Goal: Entertainment & Leisure: Browse casually

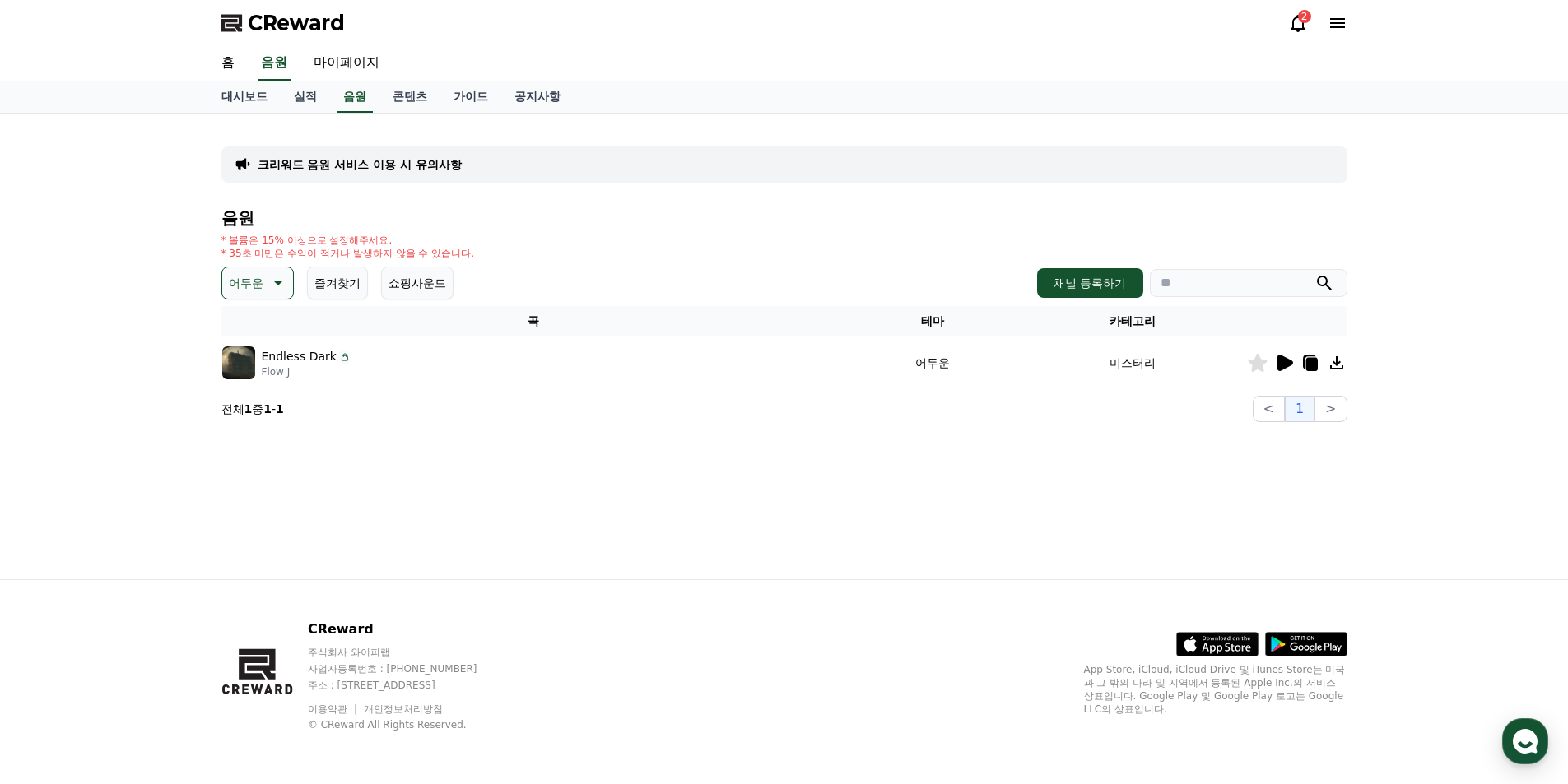
click at [1278, 371] on icon at bounding box center [1284, 363] width 20 height 20
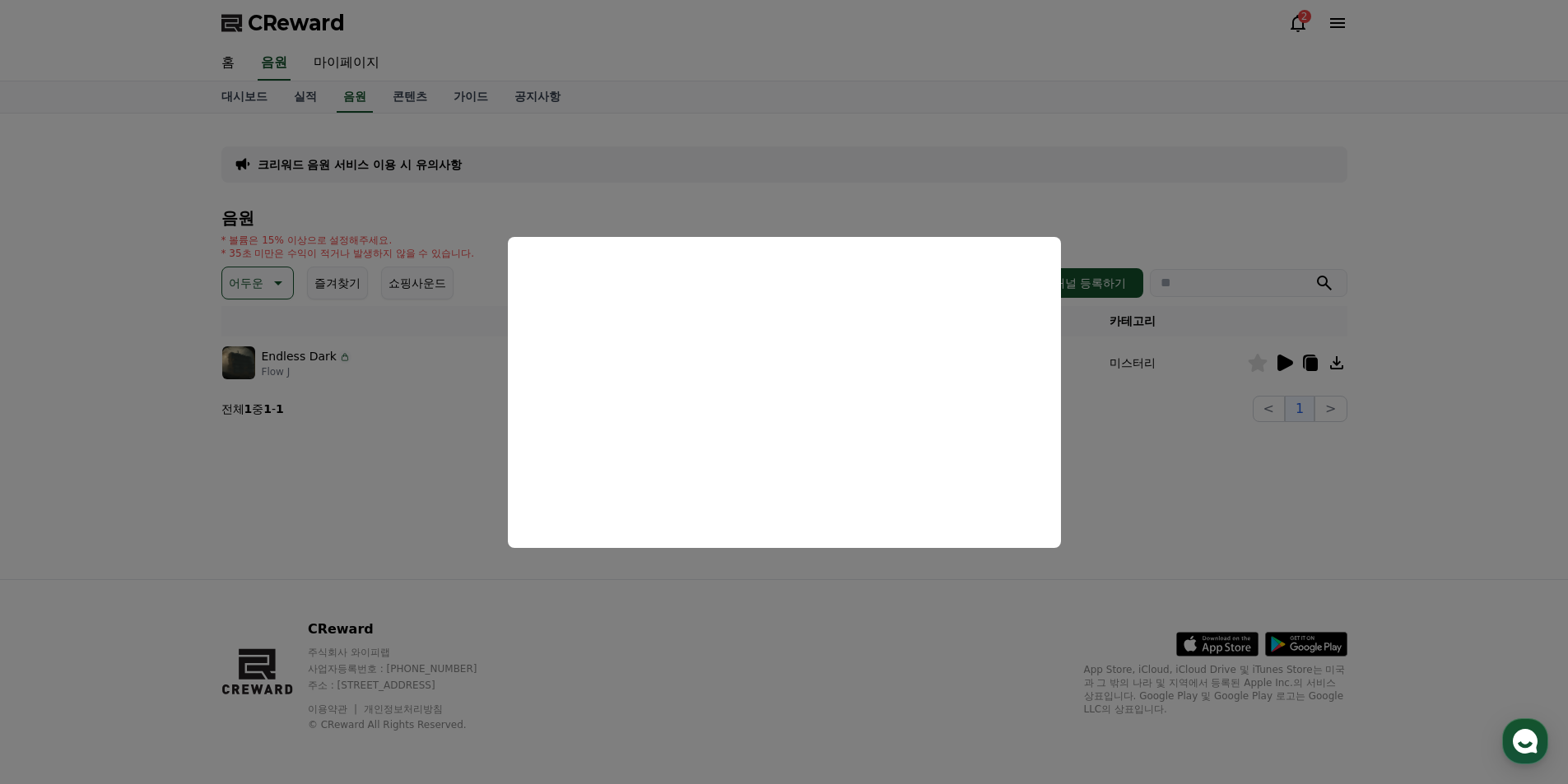
click at [1050, 213] on button "close modal" at bounding box center [784, 392] width 1568 height 784
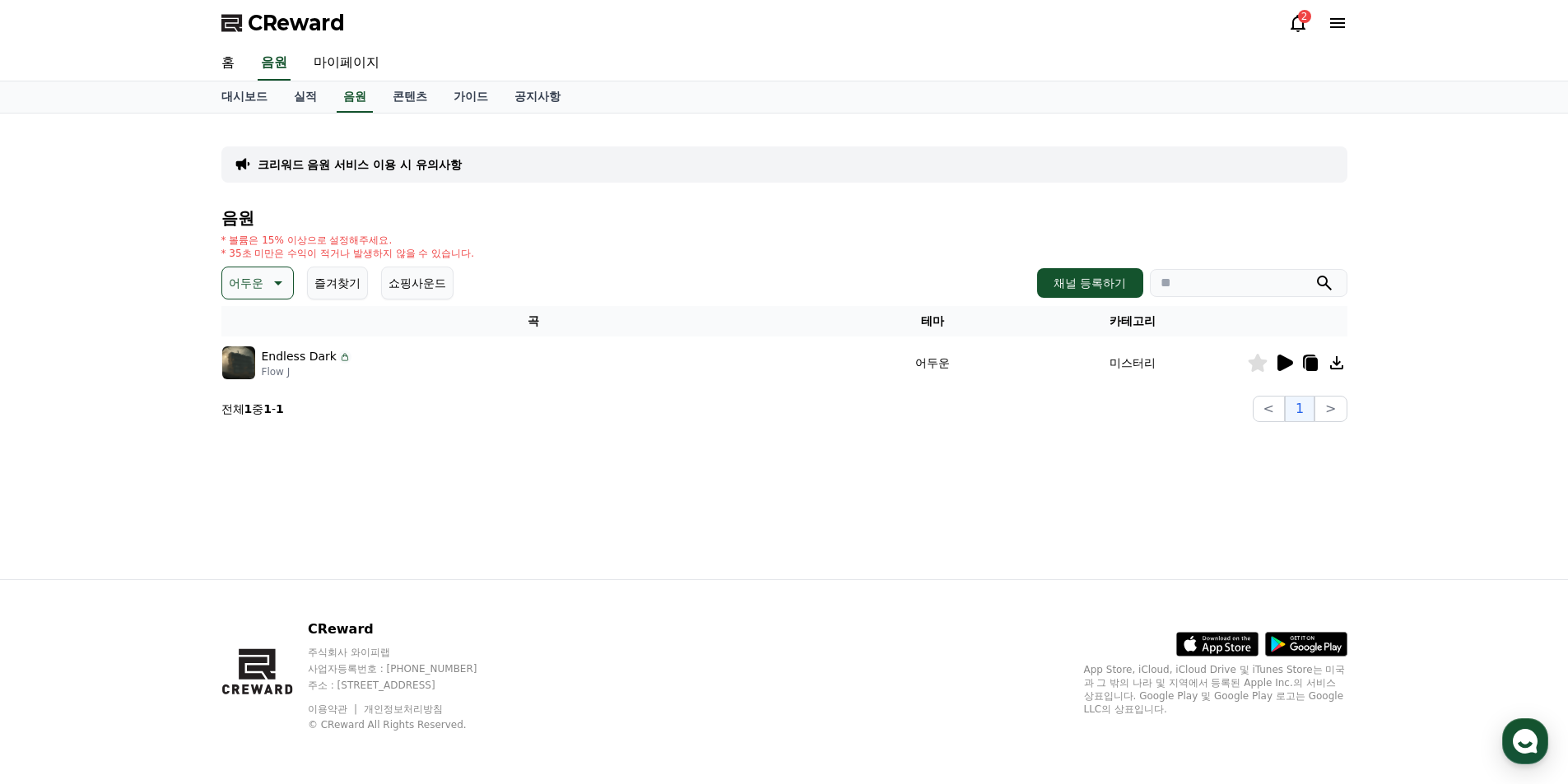
click at [283, 286] on icon at bounding box center [277, 283] width 20 height 20
click at [264, 407] on button "호기심" at bounding box center [248, 412] width 48 height 36
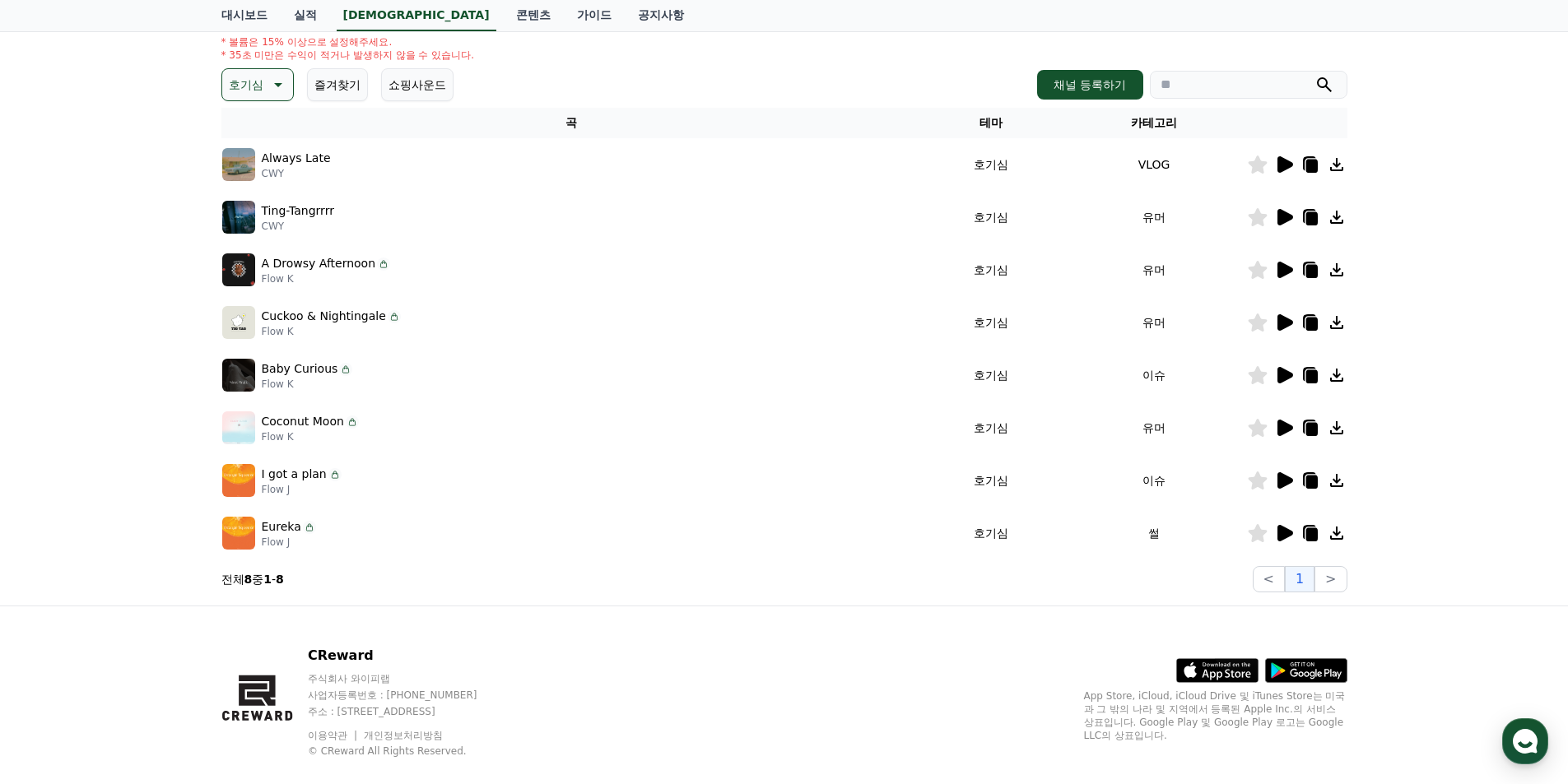
scroll to position [225, 0]
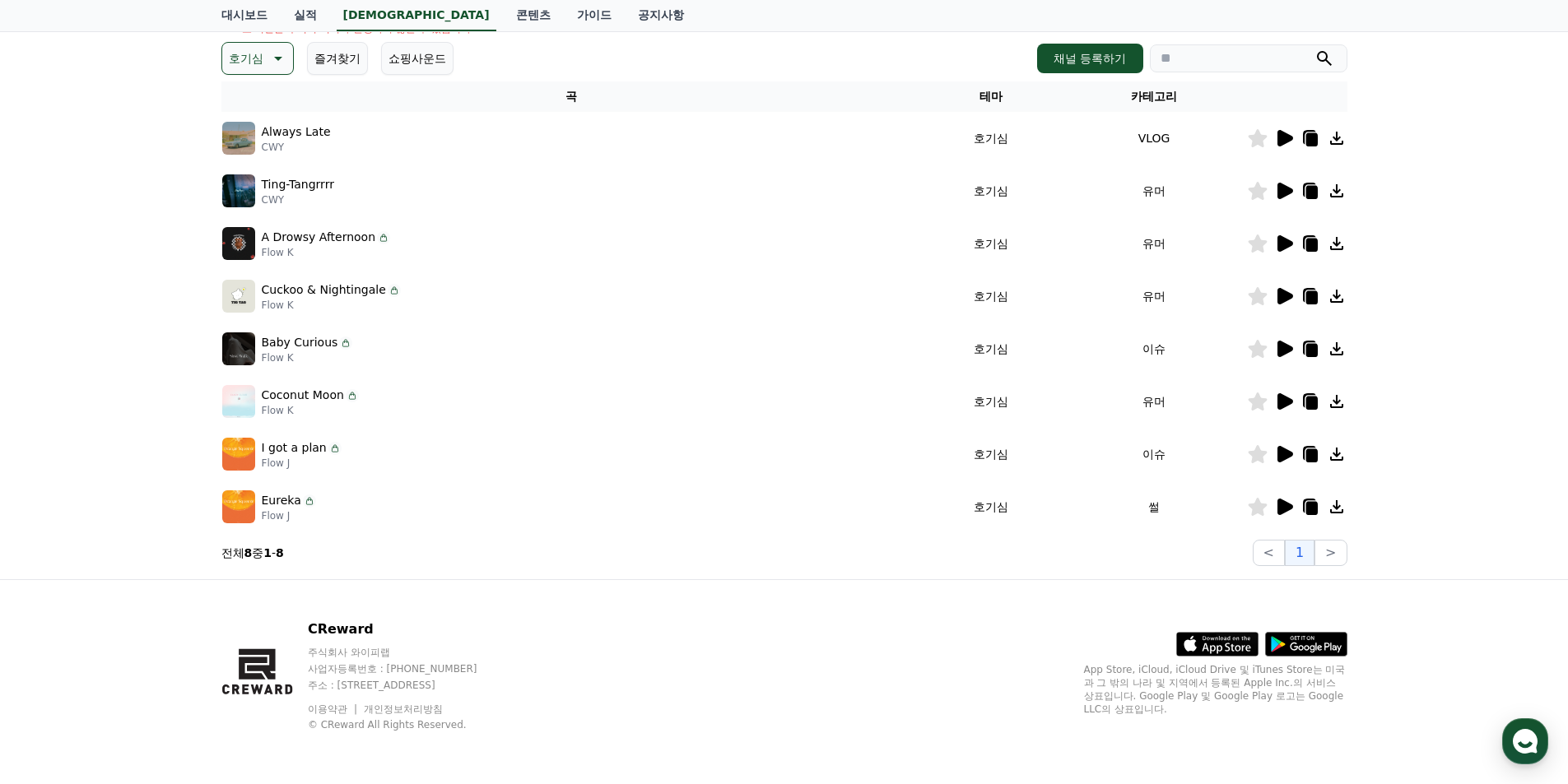
click at [1285, 450] on icon at bounding box center [1285, 454] width 16 height 17
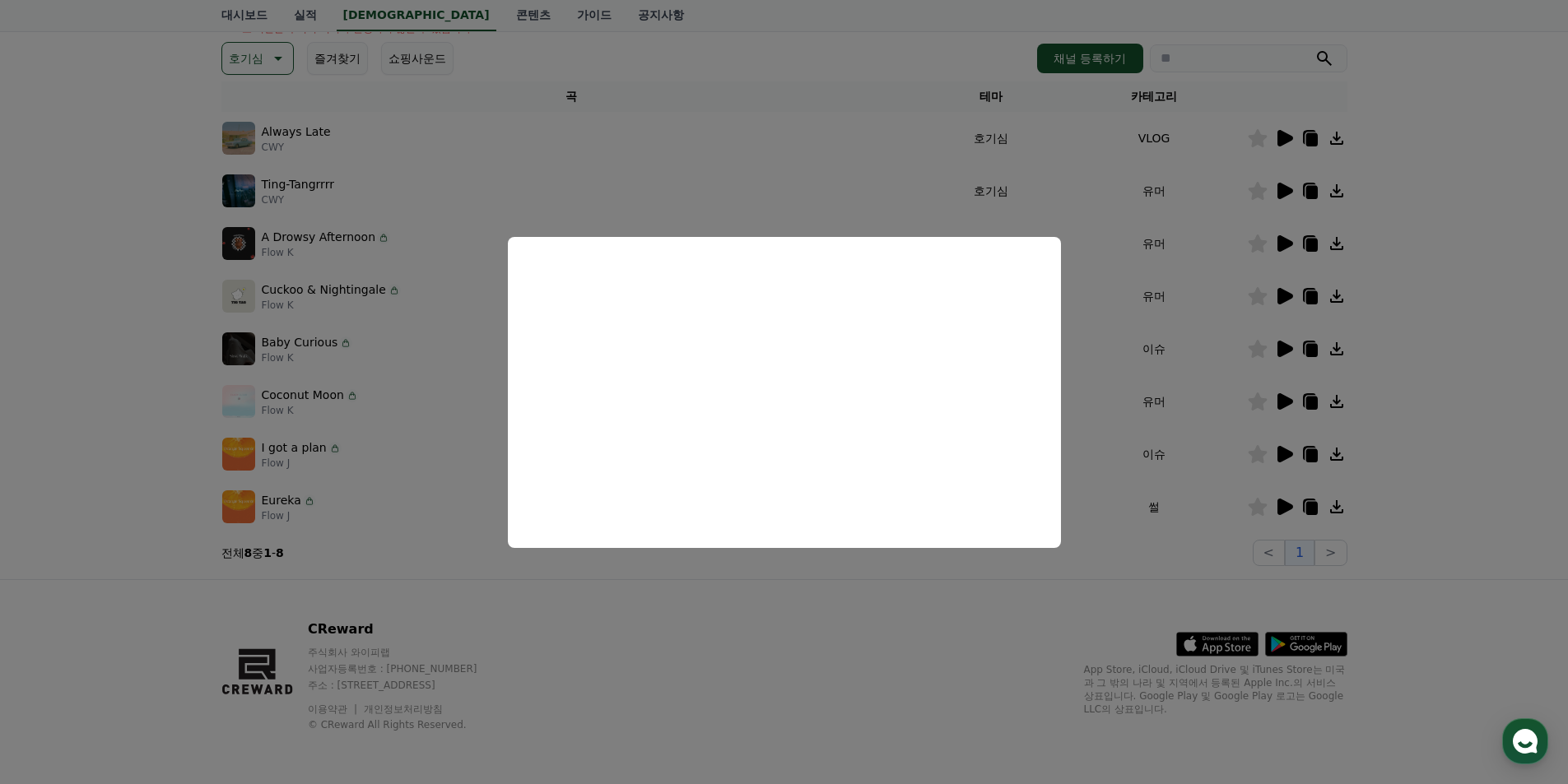
click at [1284, 348] on button "close modal" at bounding box center [784, 392] width 1568 height 784
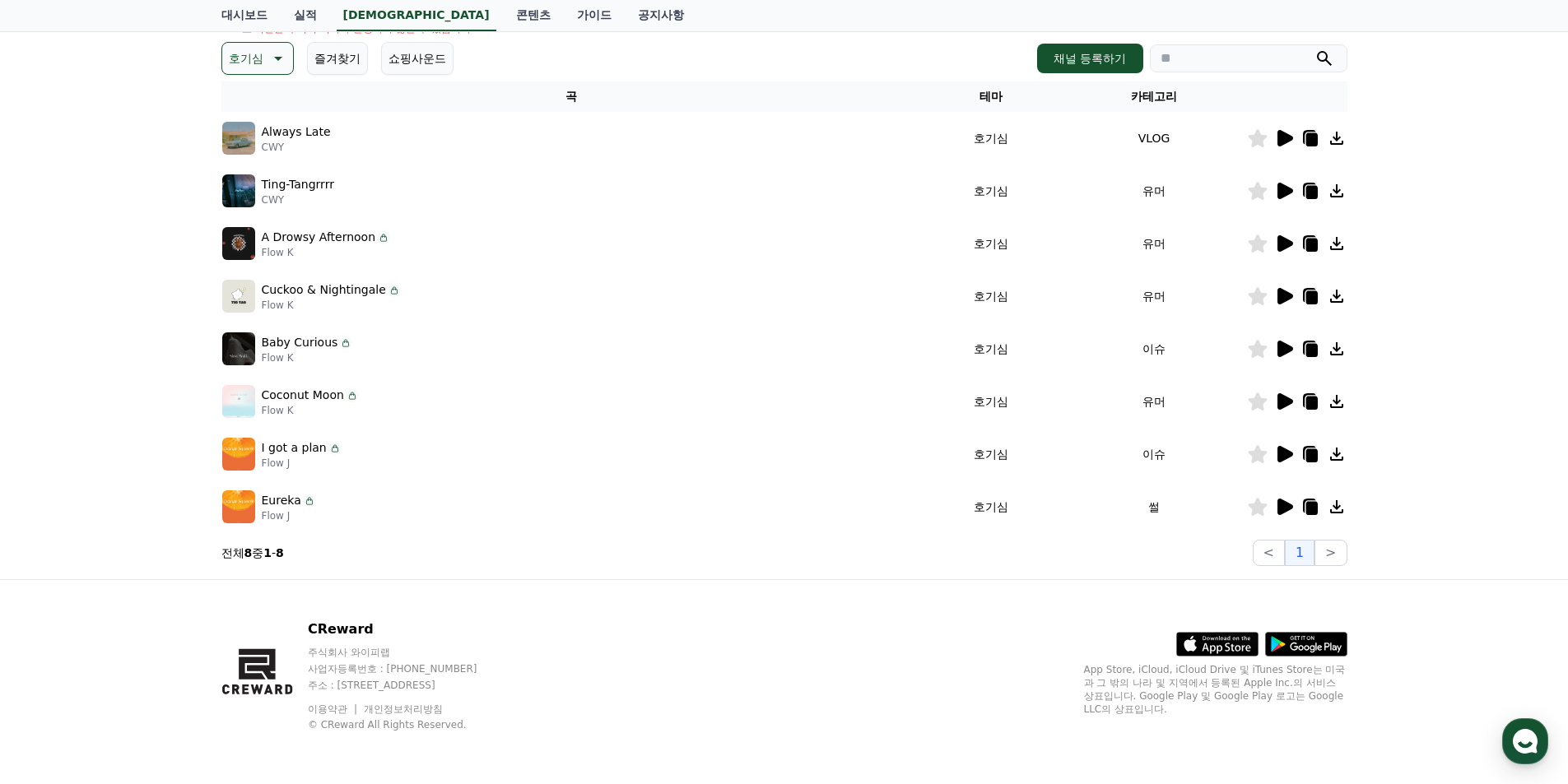
click at [1288, 295] on icon at bounding box center [1285, 295] width 16 height 17
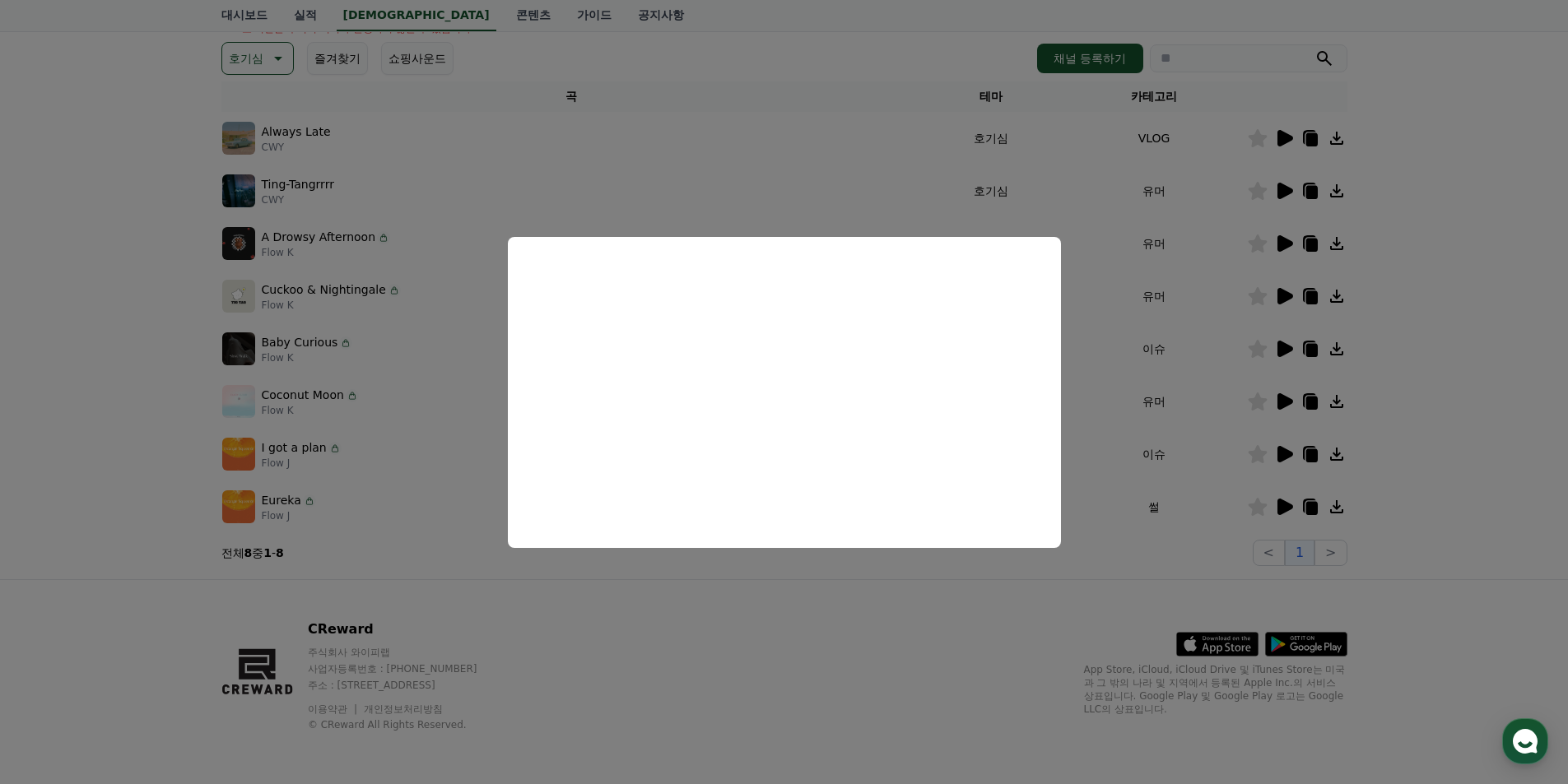
click at [560, 138] on button "close modal" at bounding box center [784, 392] width 1568 height 784
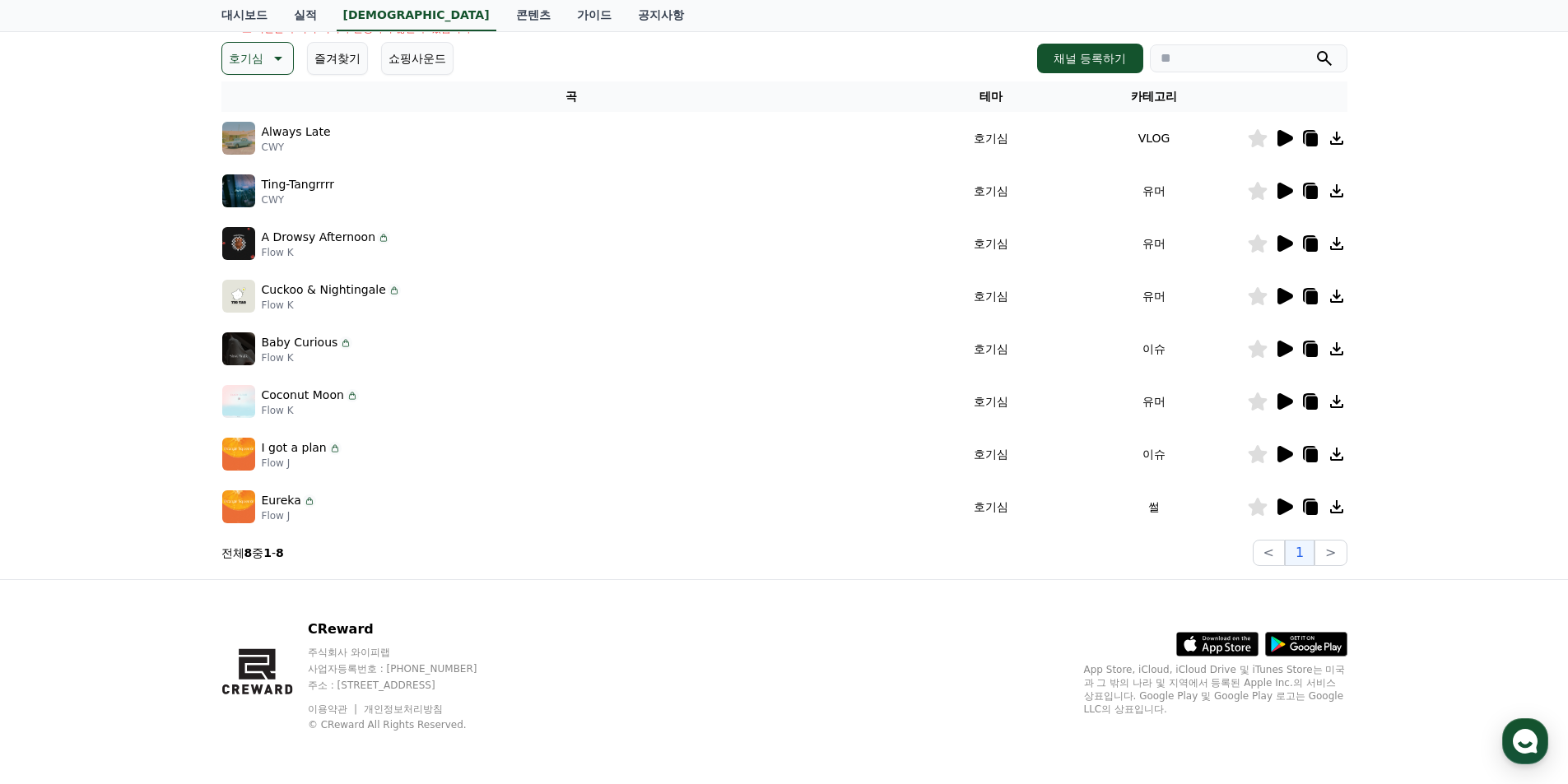
click at [275, 60] on icon at bounding box center [277, 59] width 20 height 20
click at [271, 94] on button "잔잔한" at bounding box center [248, 86] width 48 height 36
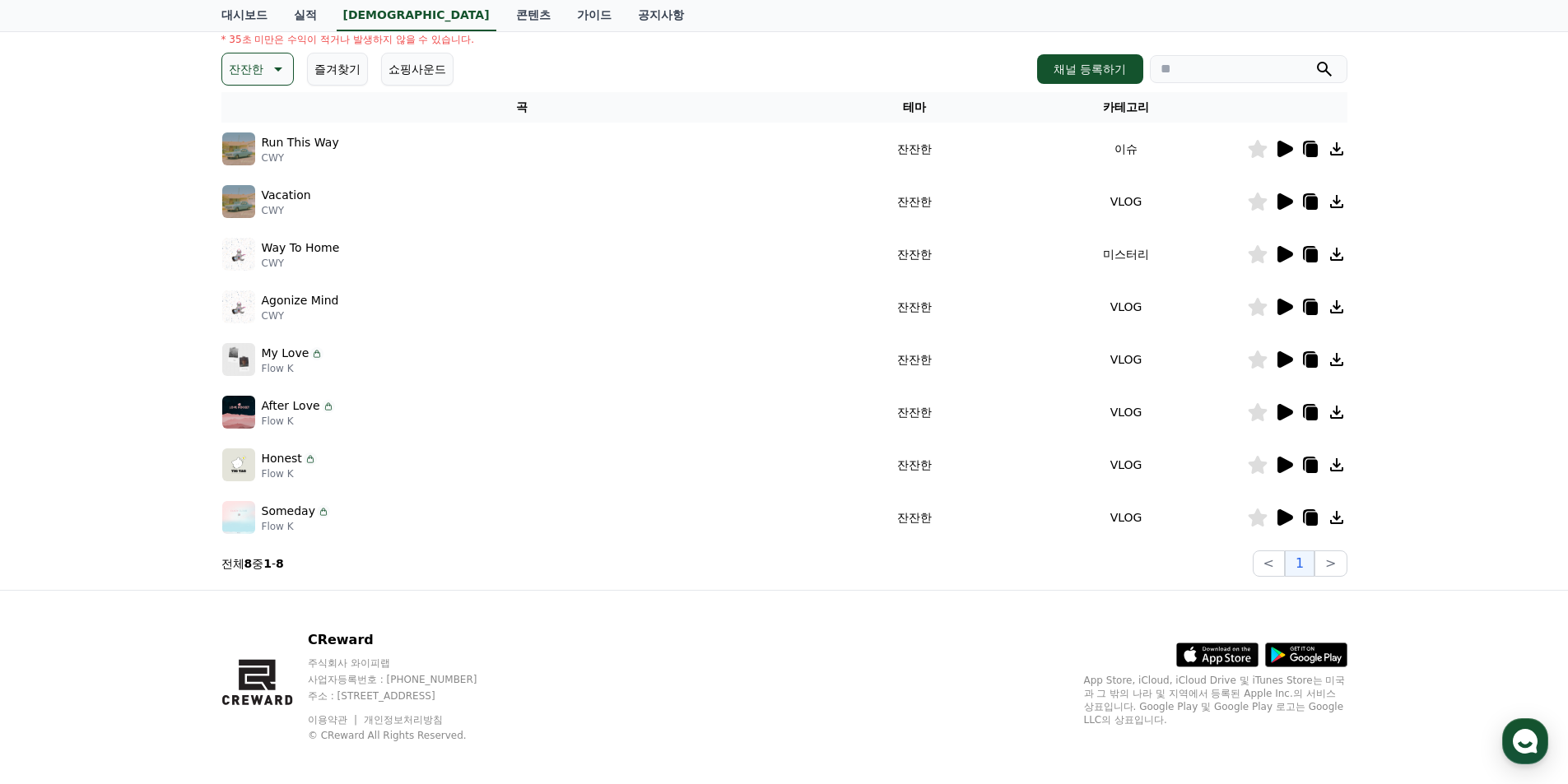
scroll to position [225, 0]
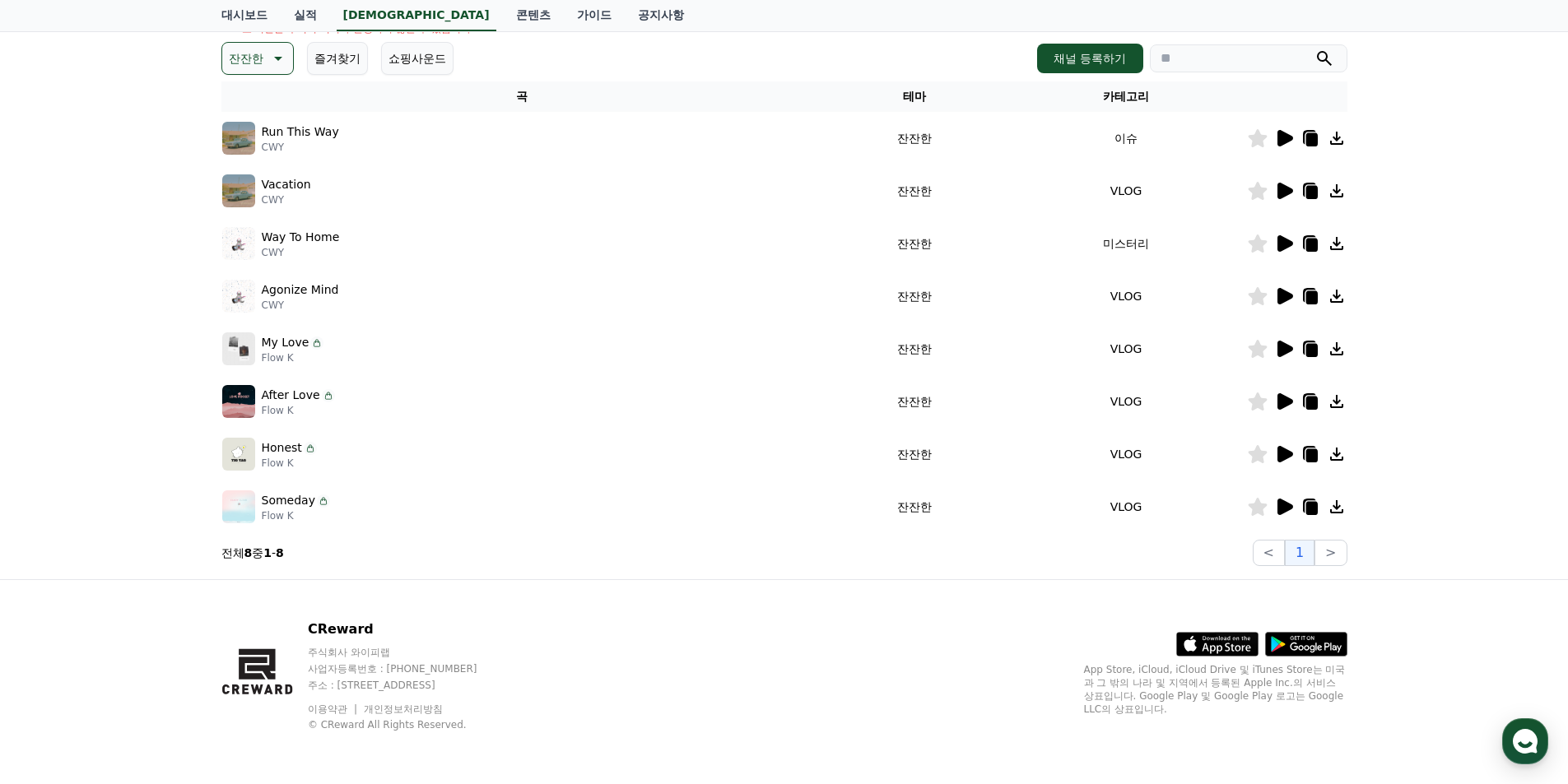
click at [1284, 243] on icon at bounding box center [1285, 243] width 16 height 17
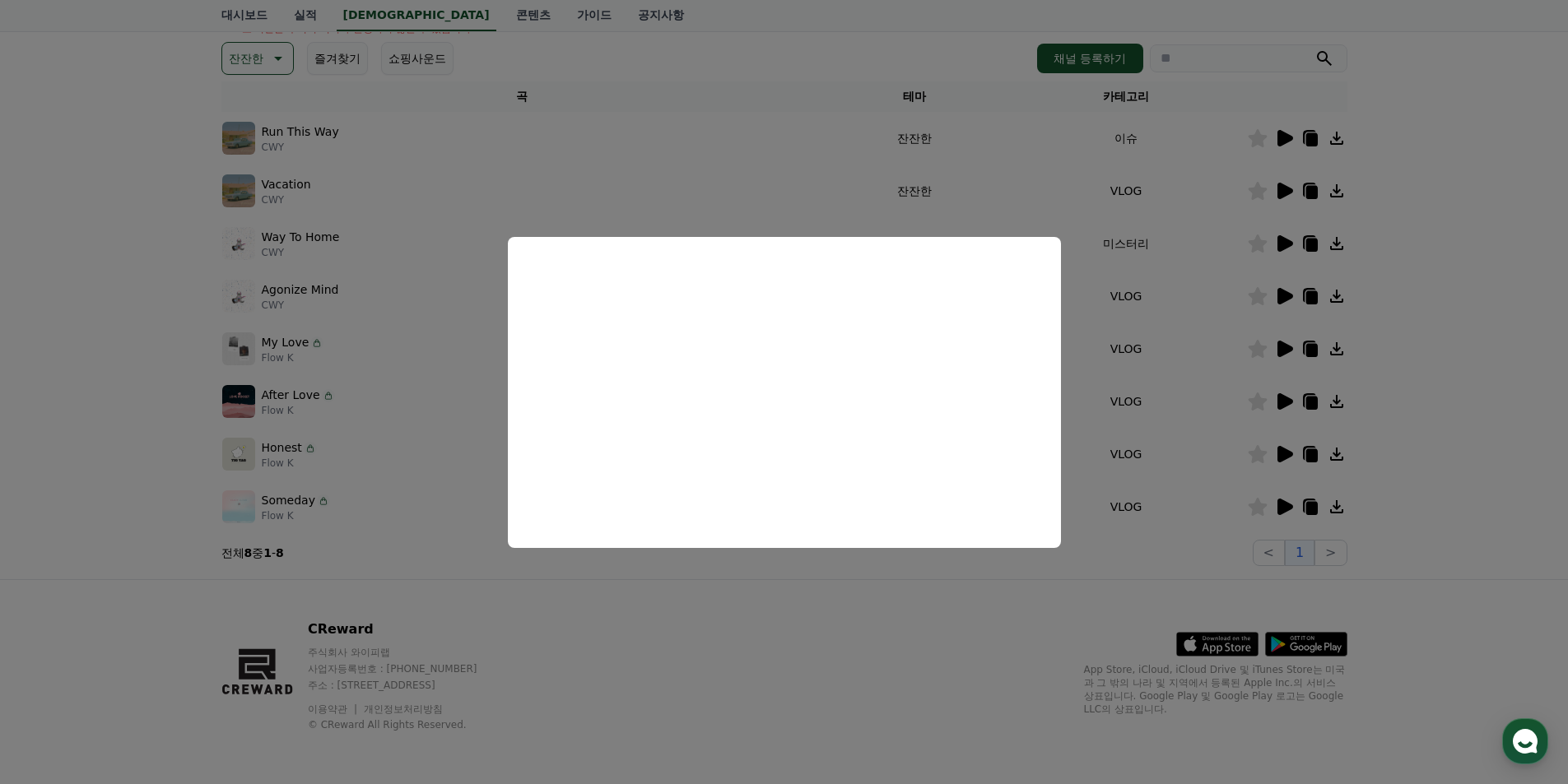
click at [1279, 190] on button "close modal" at bounding box center [784, 392] width 1568 height 784
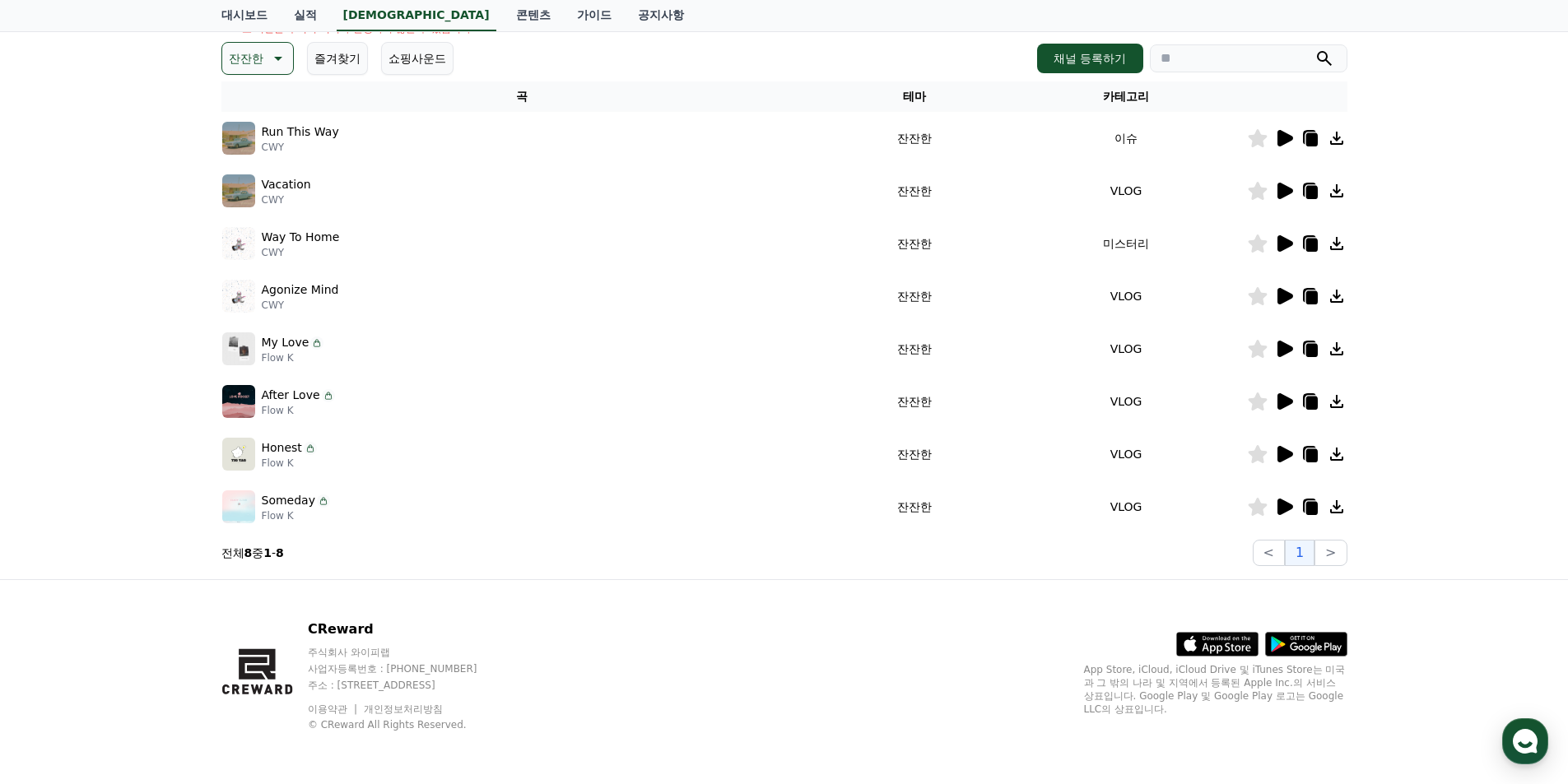
click at [1279, 190] on icon at bounding box center [1285, 190] width 16 height 17
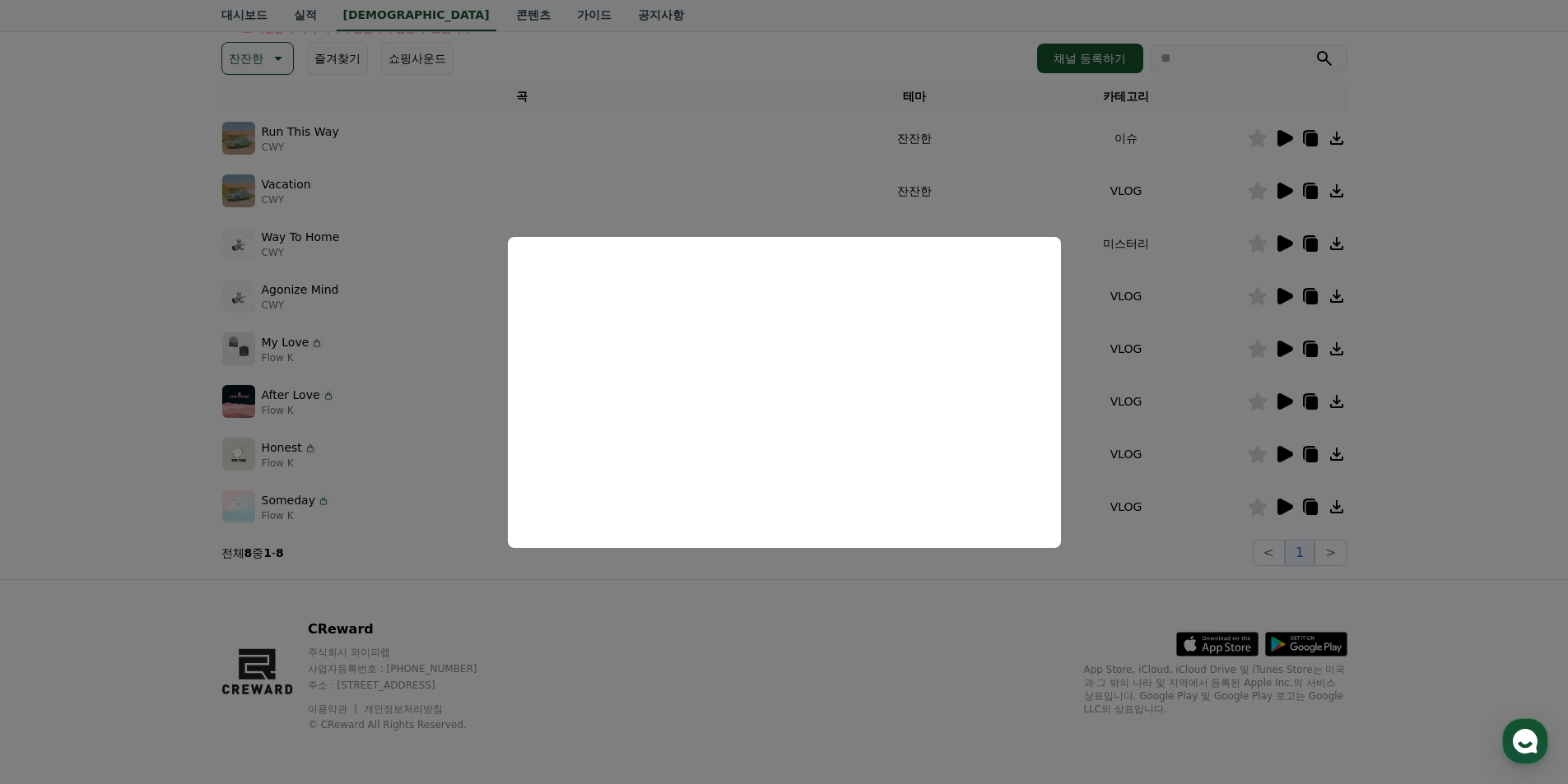
click at [284, 51] on button "close modal" at bounding box center [784, 392] width 1568 height 784
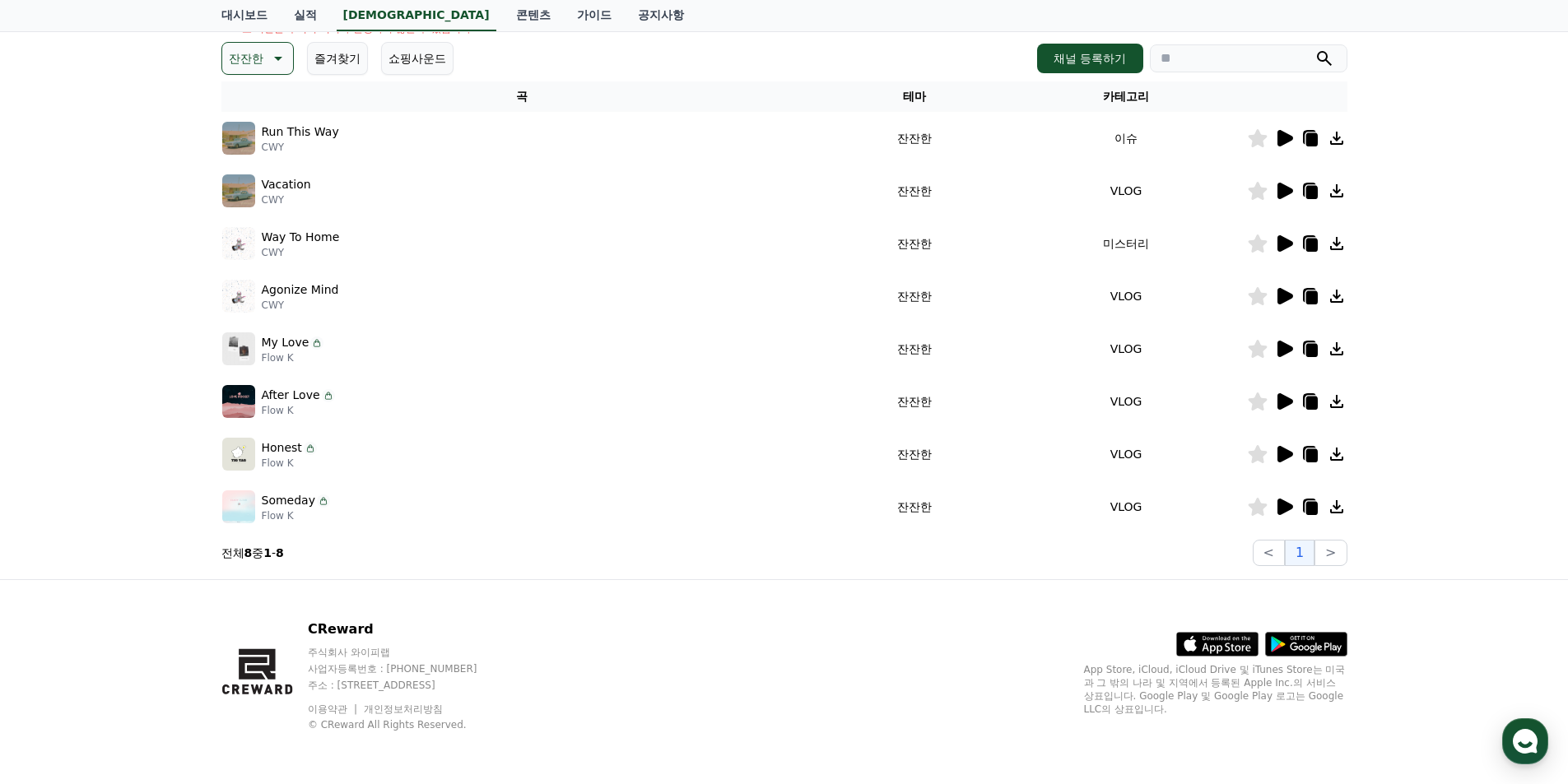
click at [284, 52] on icon at bounding box center [277, 59] width 20 height 20
click at [274, 202] on button "긴장되는" at bounding box center [254, 194] width 60 height 36
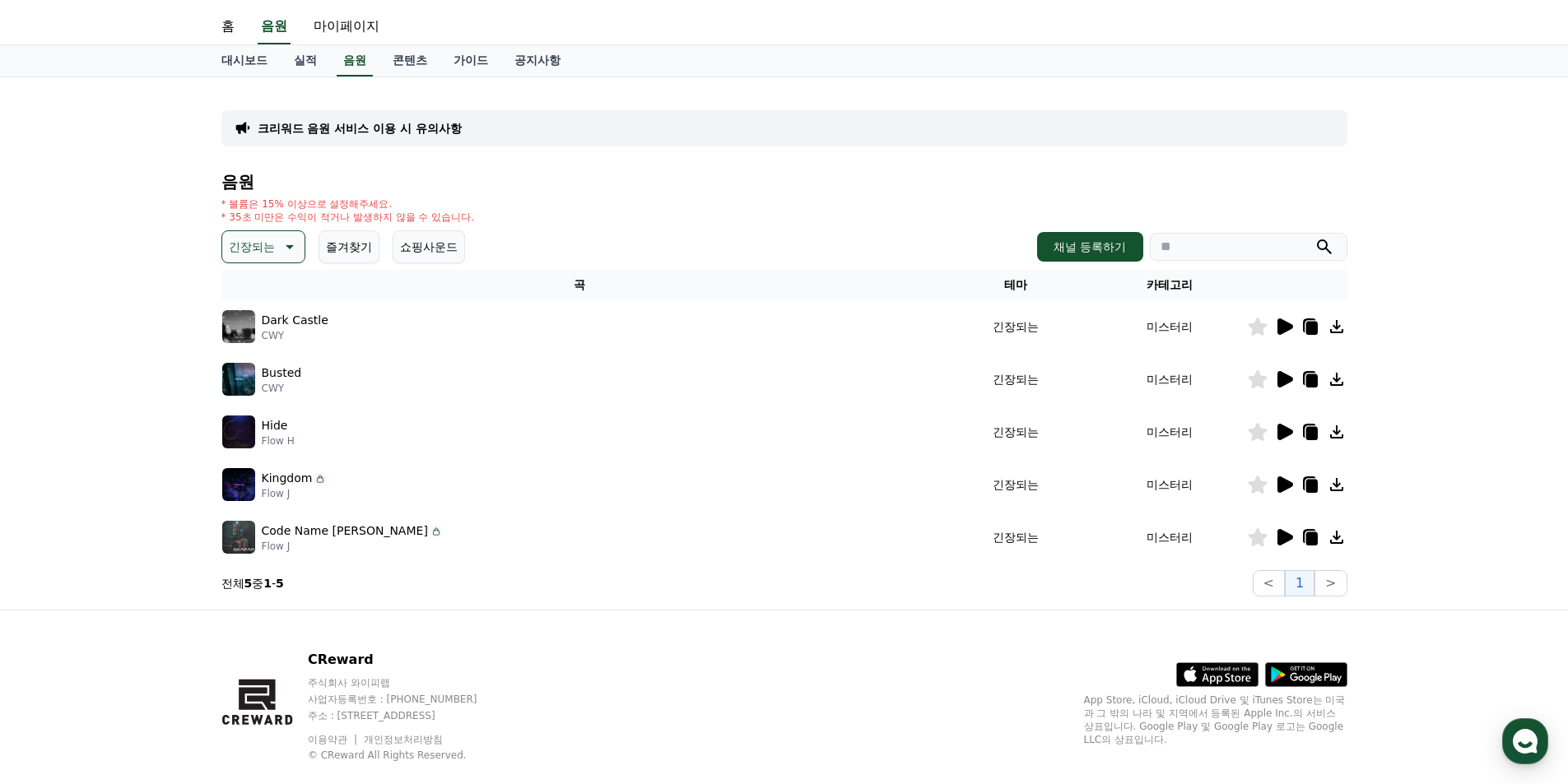
scroll to position [67, 0]
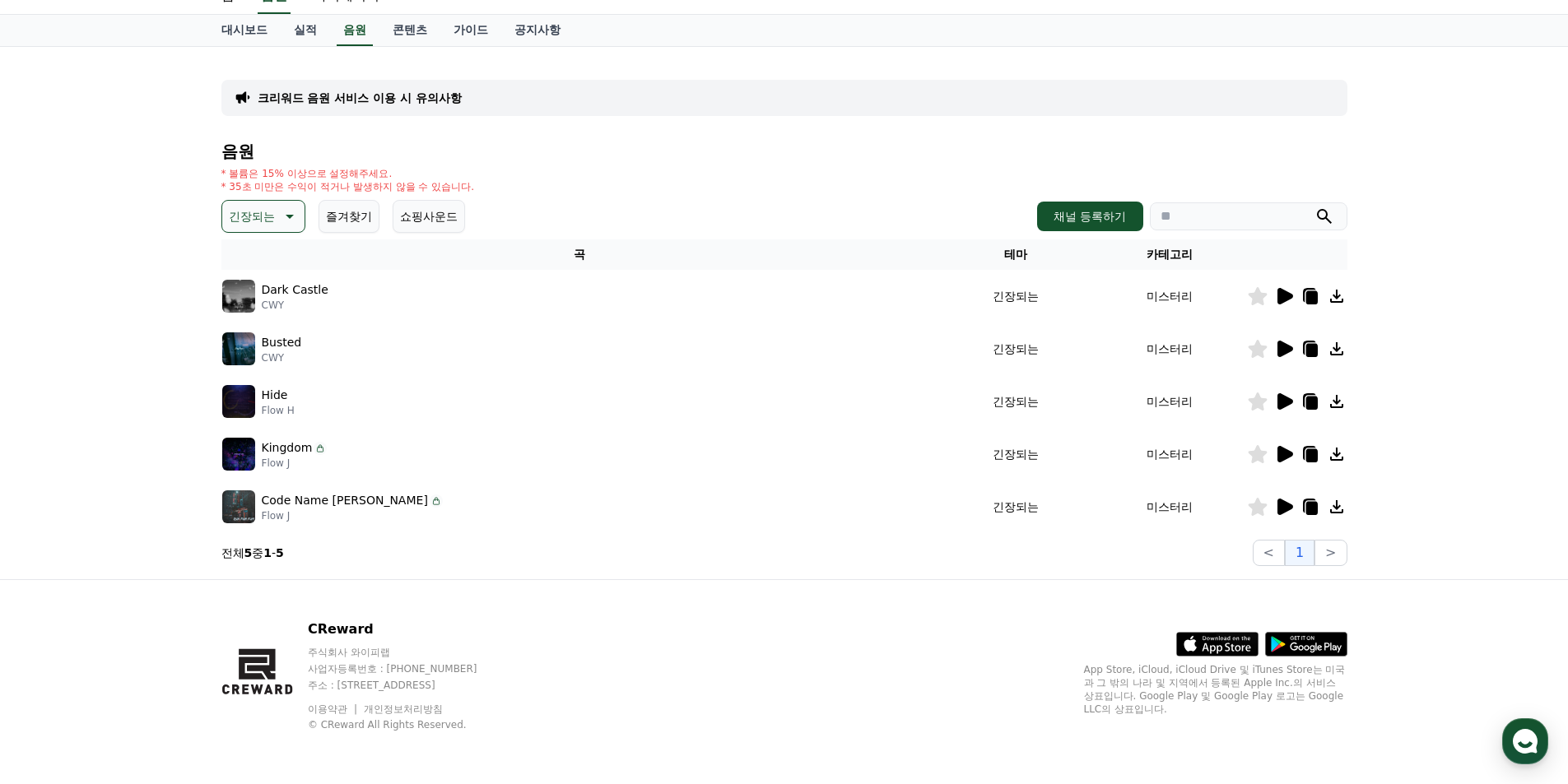
click at [1288, 500] on icon at bounding box center [1284, 506] width 20 height 20
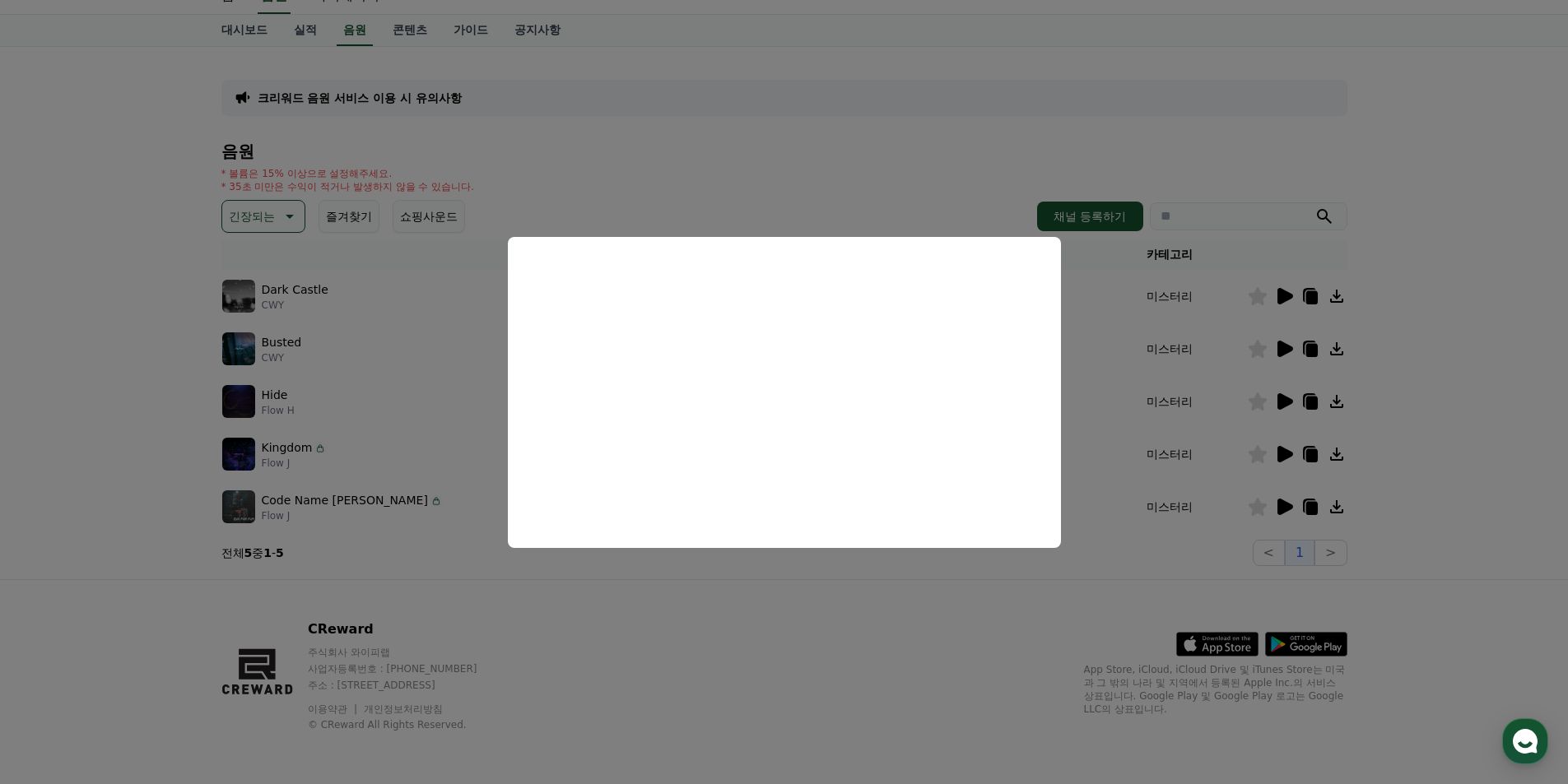
click at [1273, 446] on button "close modal" at bounding box center [784, 392] width 1568 height 784
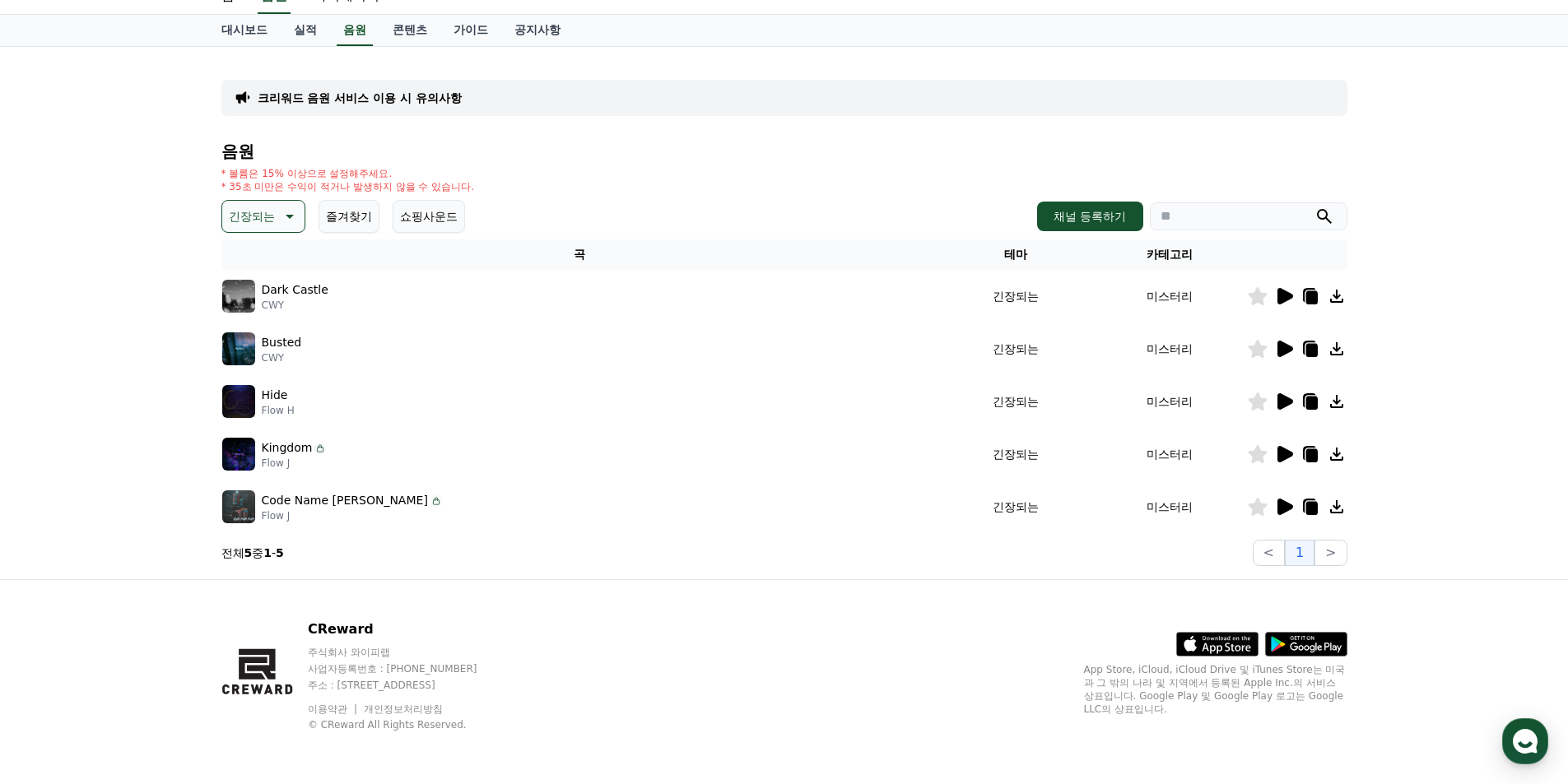
click at [1287, 457] on icon at bounding box center [1285, 454] width 16 height 17
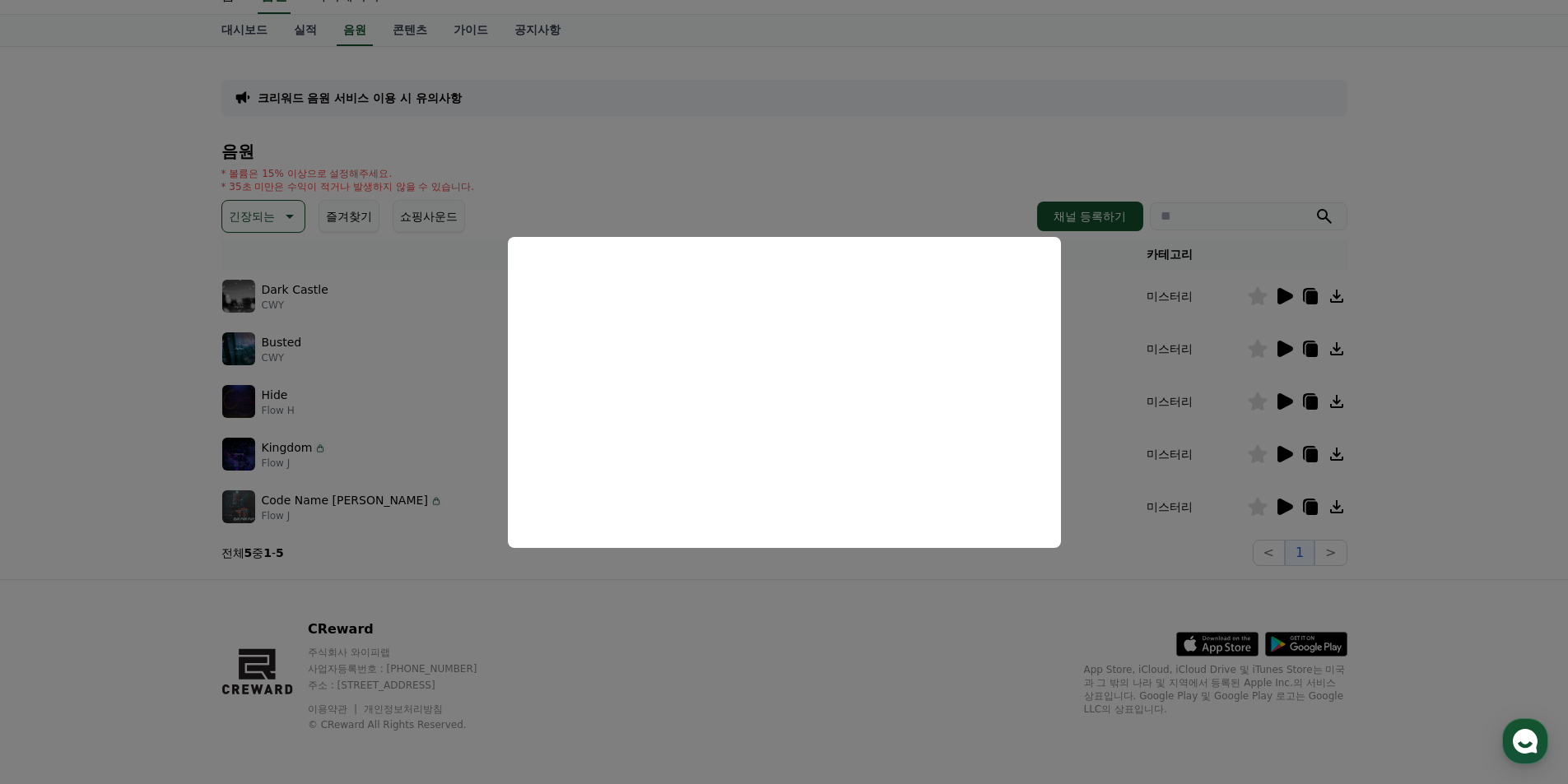
click at [1277, 389] on button "close modal" at bounding box center [784, 392] width 1568 height 784
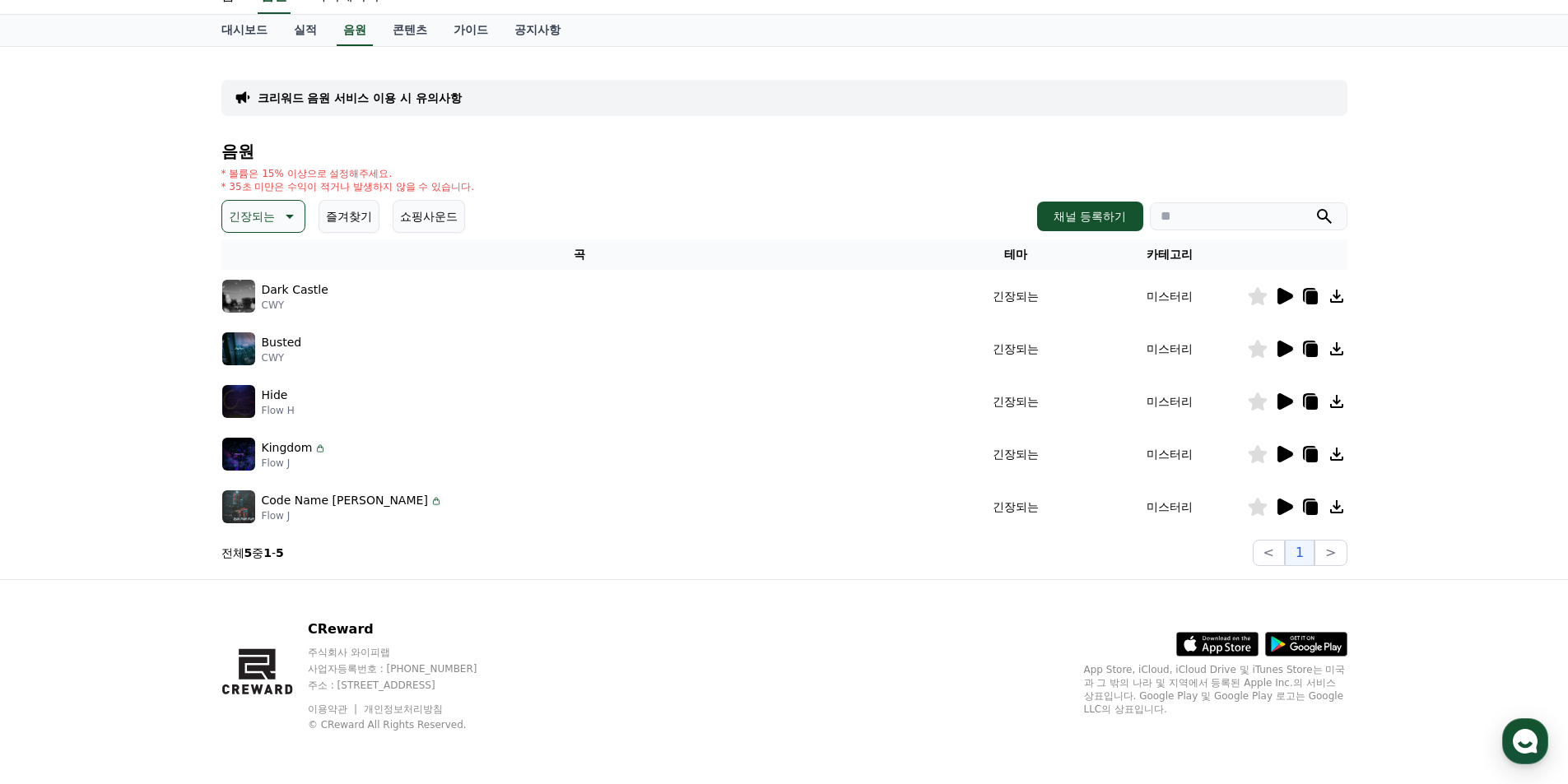
click at [1280, 397] on icon at bounding box center [1285, 401] width 16 height 17
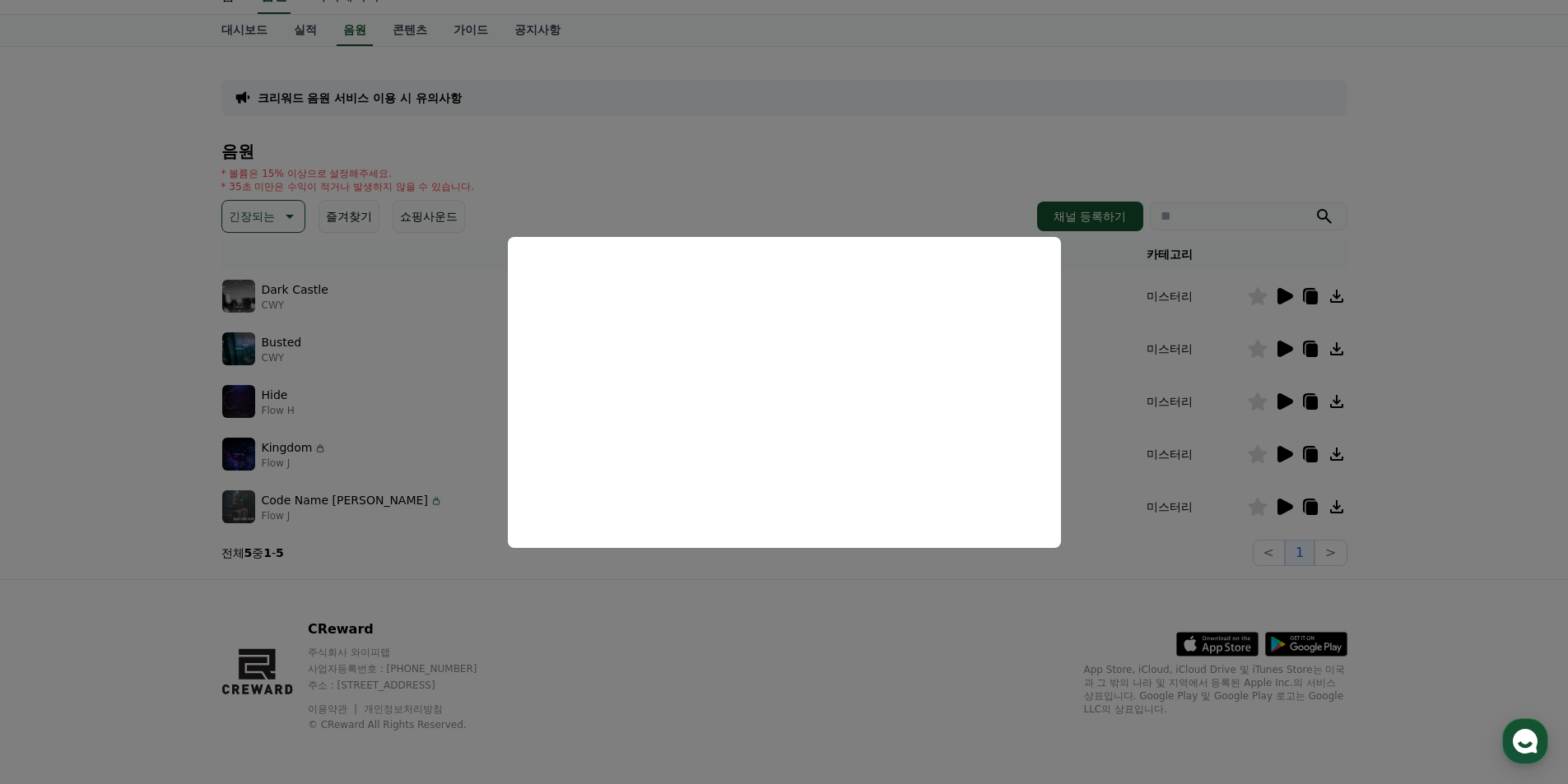
click at [1283, 339] on button "close modal" at bounding box center [784, 392] width 1568 height 784
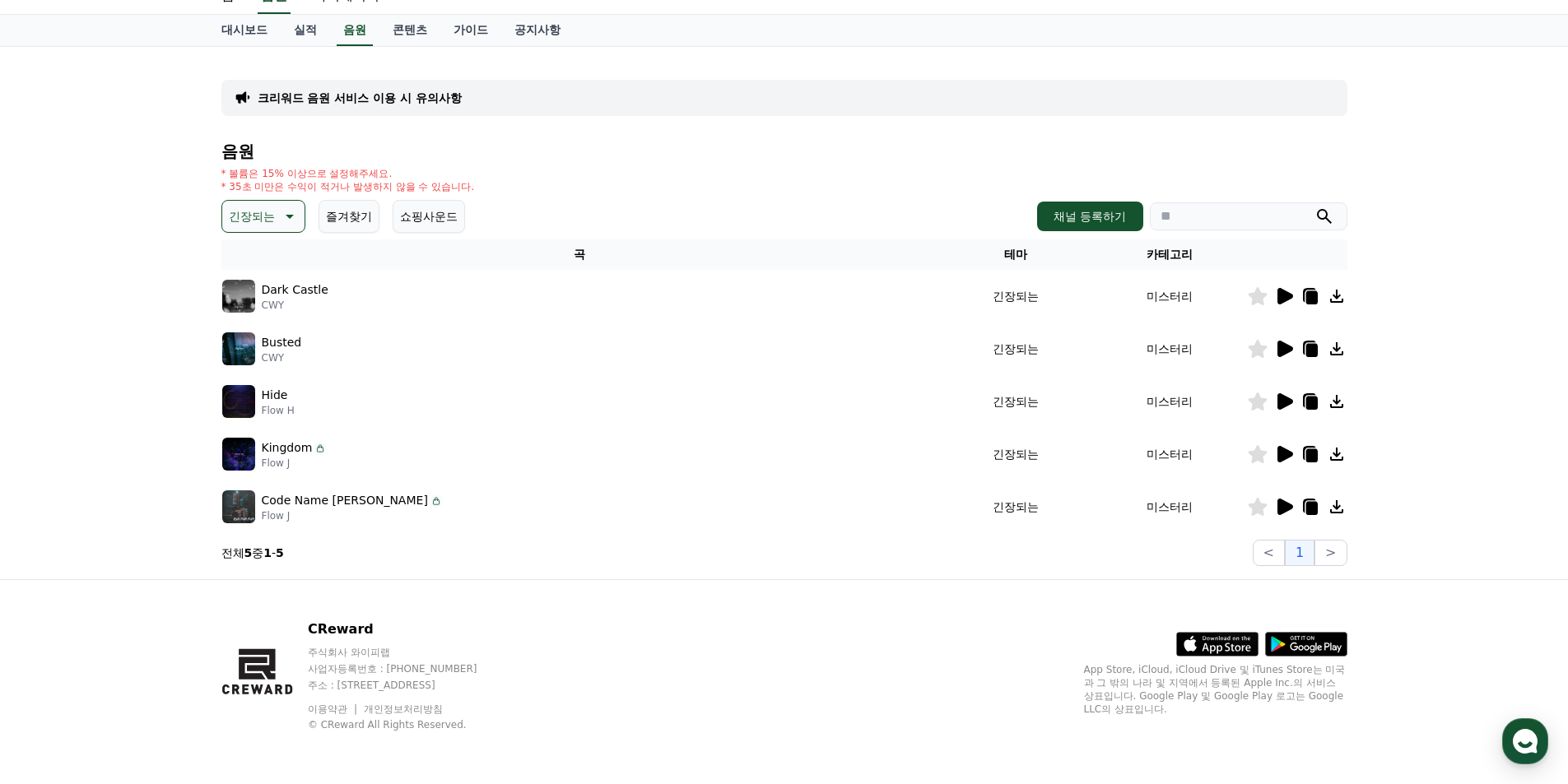
click at [1283, 339] on icon at bounding box center [1284, 349] width 20 height 20
